Goal: Navigation & Orientation: Find specific page/section

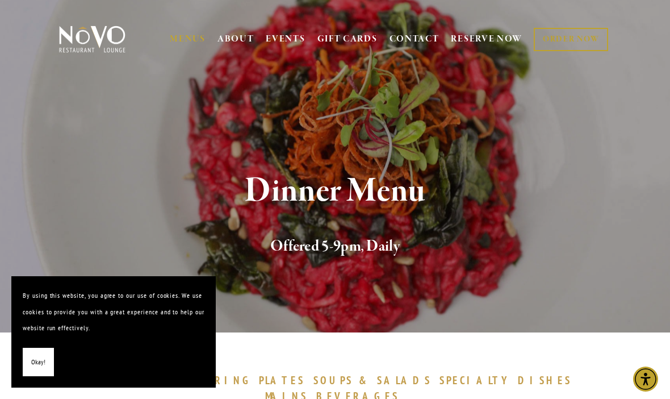
click at [169, 96] on section "Dinner Menu Offered 5-9pm, Daily" at bounding box center [335, 166] width 670 height 332
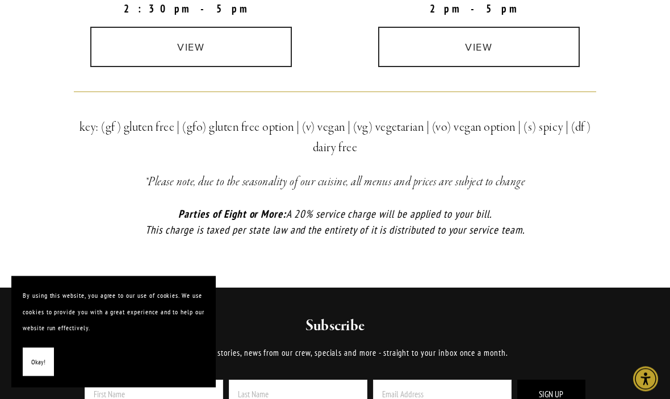
scroll to position [426, 0]
click at [154, 48] on link "view" at bounding box center [191, 47] width 202 height 40
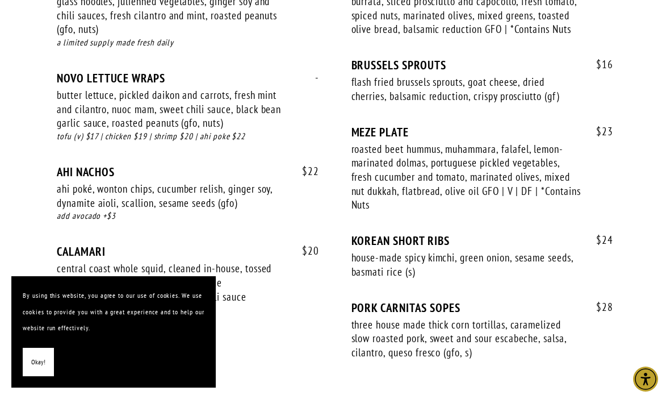
scroll to position [747, 0]
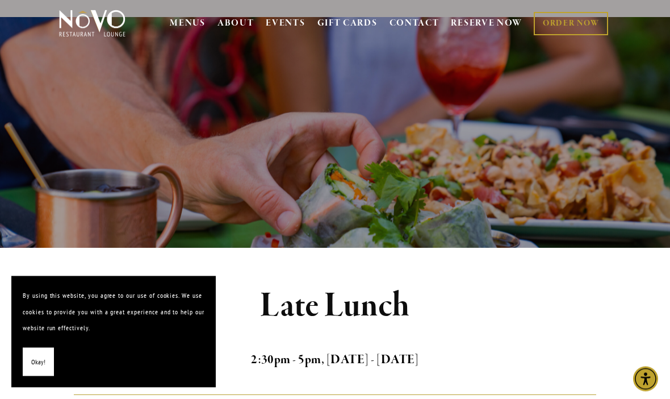
scroll to position [0, 0]
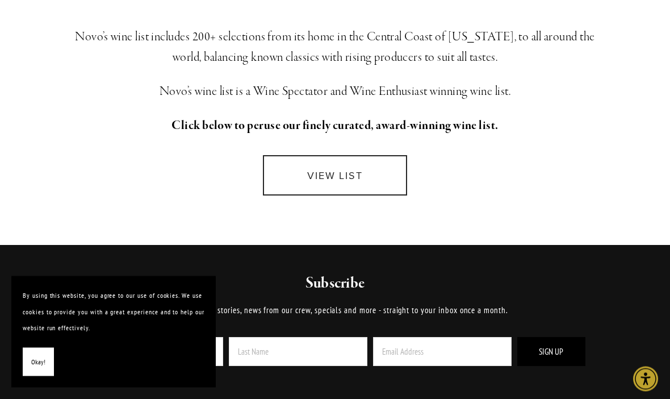
scroll to position [314, 0]
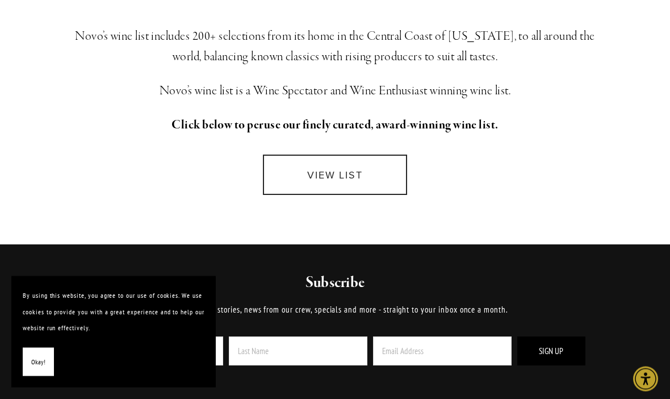
click at [306, 168] on link "VIEW LIST" at bounding box center [335, 175] width 144 height 40
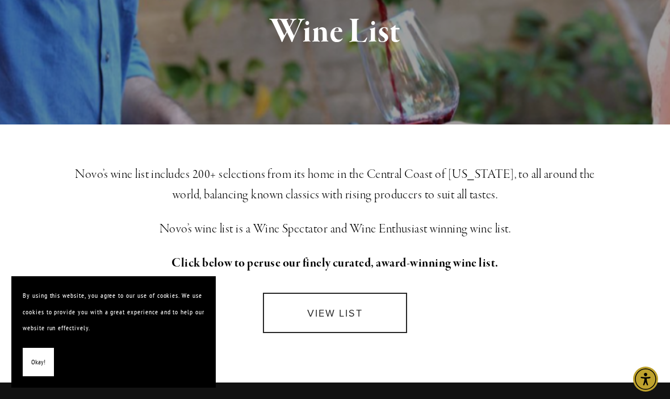
scroll to position [0, 0]
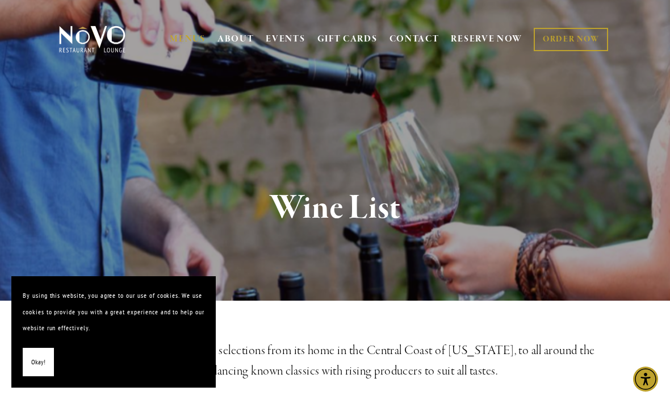
click at [490, 35] on link "RESERVE NOW" at bounding box center [487, 39] width 72 height 22
